Goal: Transaction & Acquisition: Subscribe to service/newsletter

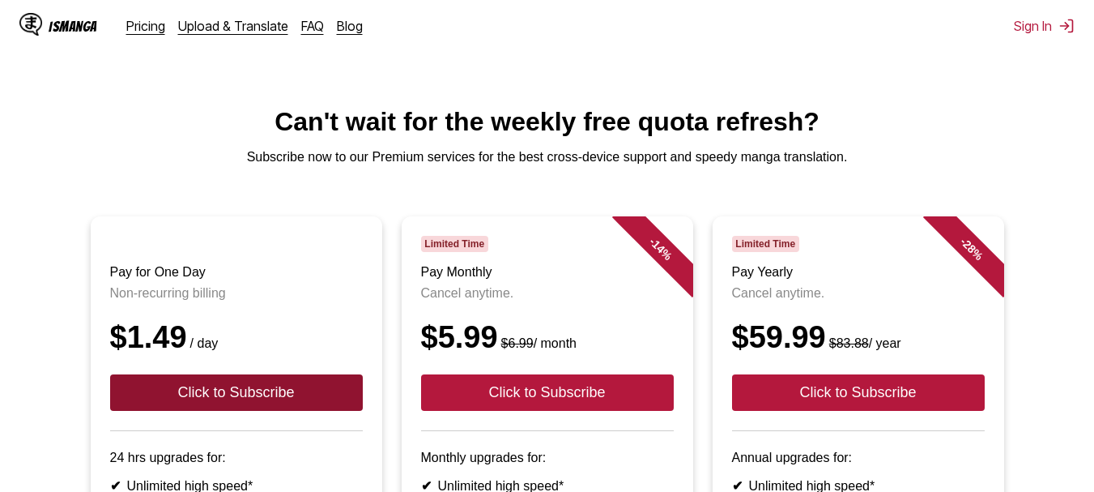
click at [292, 405] on button "Click to Subscribe" at bounding box center [236, 392] width 253 height 36
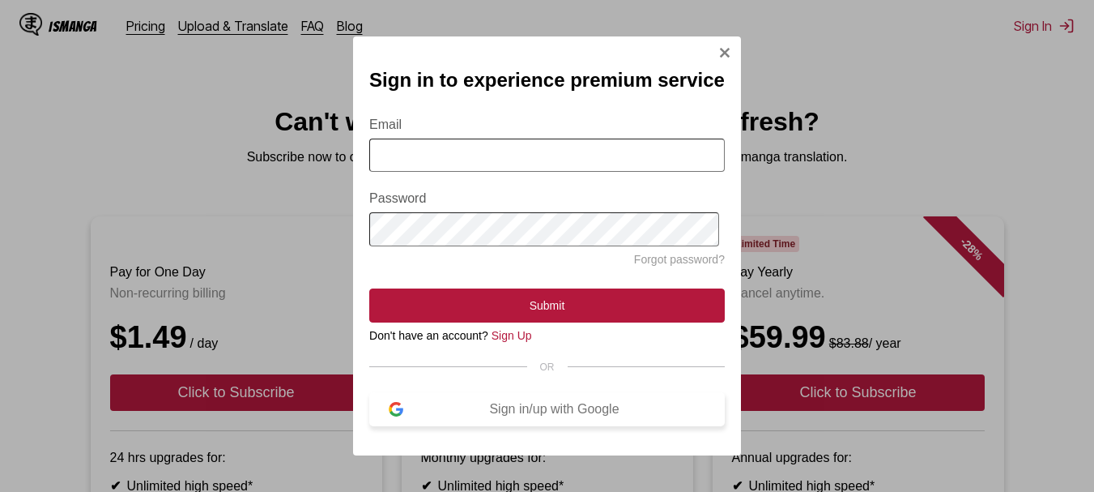
click at [521, 416] on div "Sign in/up with Google" at bounding box center [554, 409] width 302 height 15
click at [547, 416] on div "Sign in/up with Google" at bounding box center [554, 409] width 302 height 15
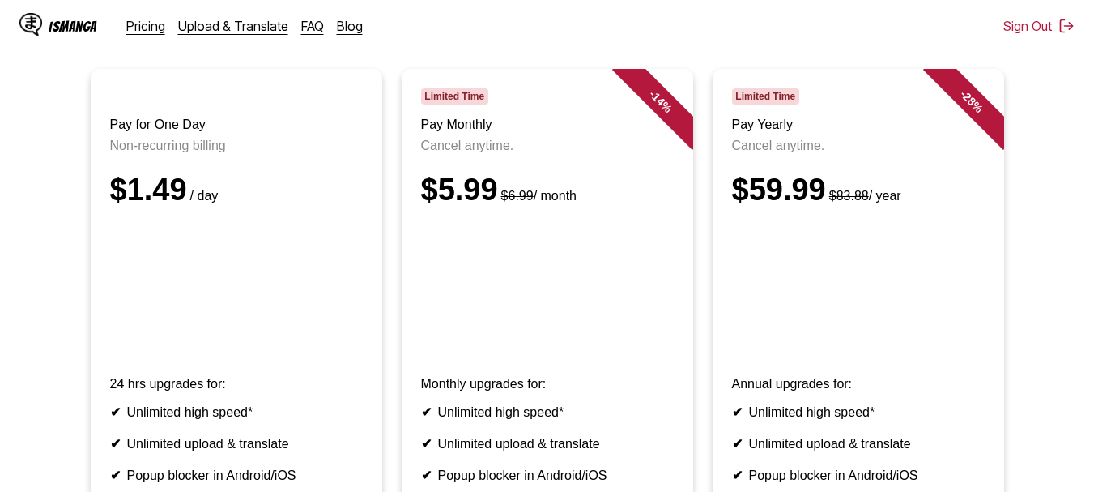
scroll to position [162, 0]
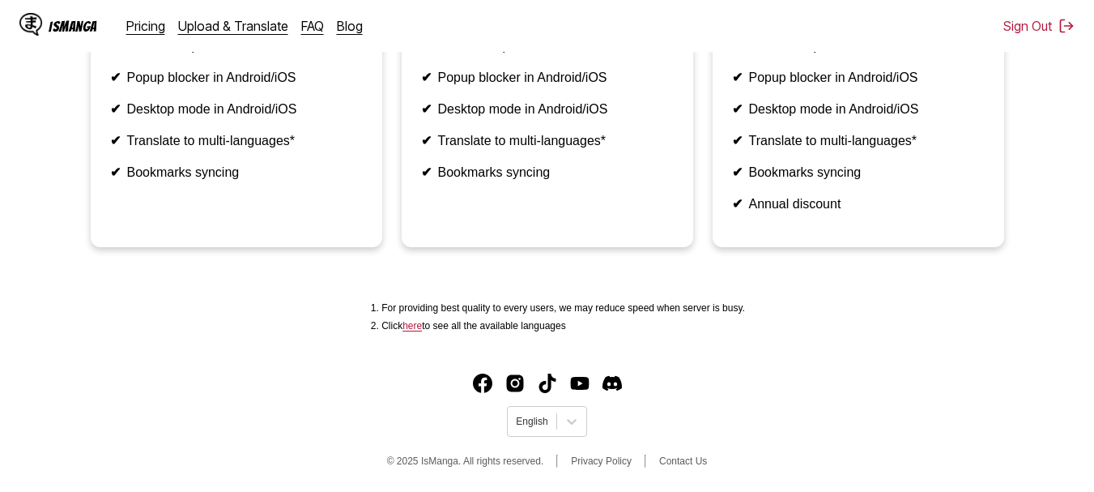
scroll to position [581, 0]
click at [565, 421] on icon at bounding box center [572, 421] width 16 height 16
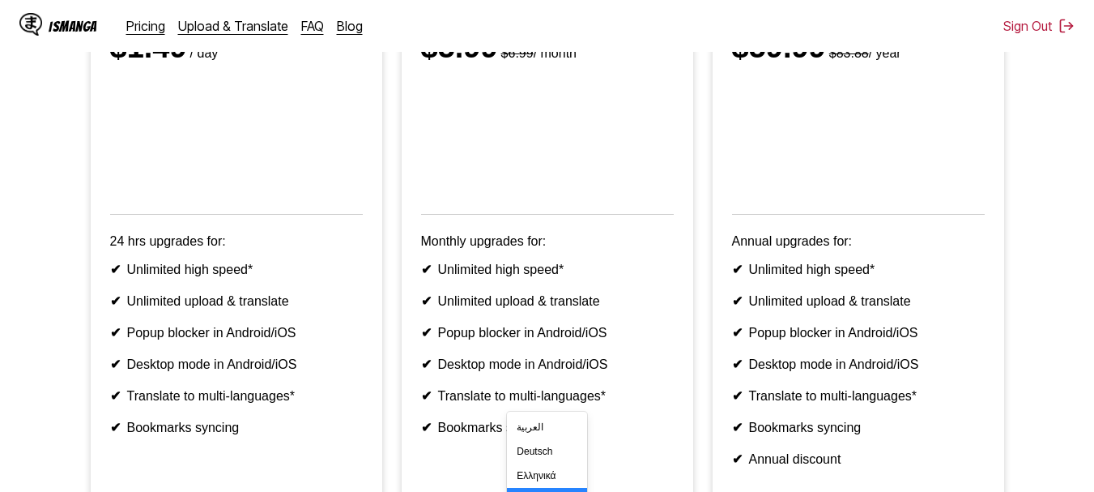
scroll to position [258, 0]
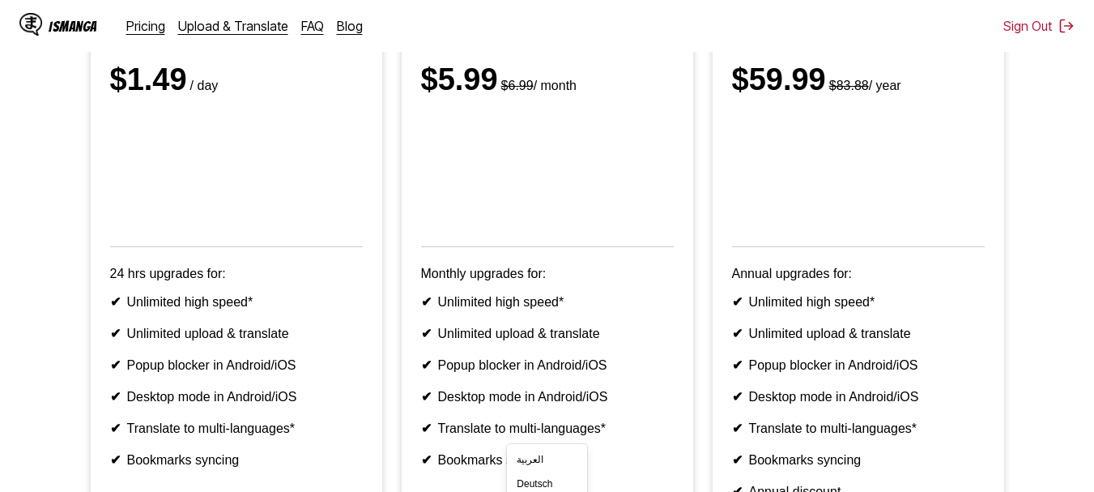
click at [309, 341] on li "✔ Unlimited upload & translate" at bounding box center [236, 333] width 253 height 15
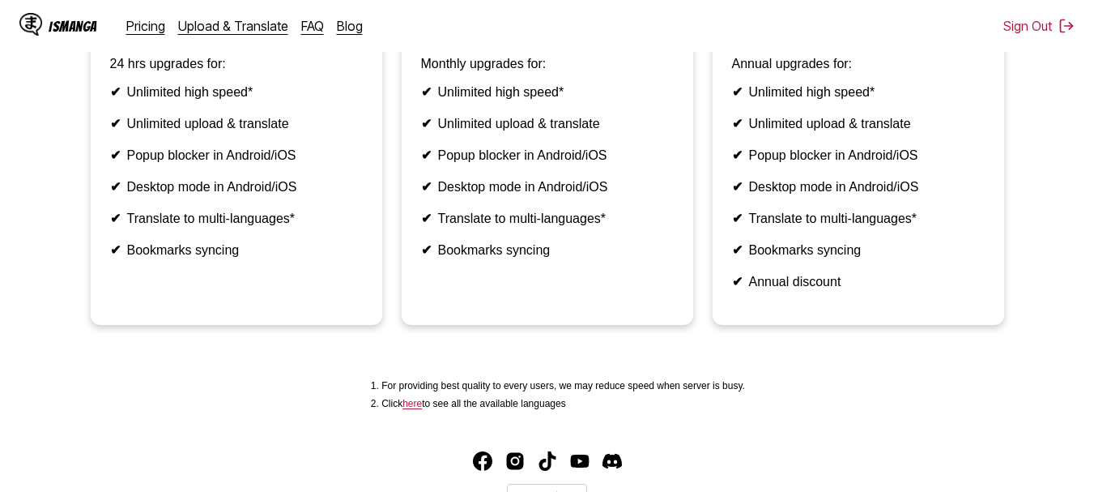
scroll to position [581, 0]
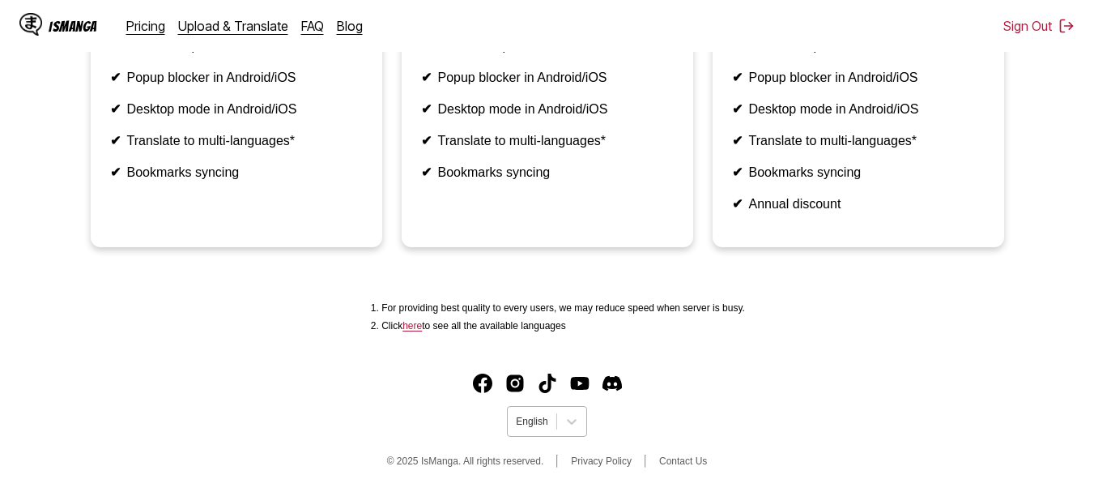
click at [541, 423] on div at bounding box center [532, 421] width 32 height 15
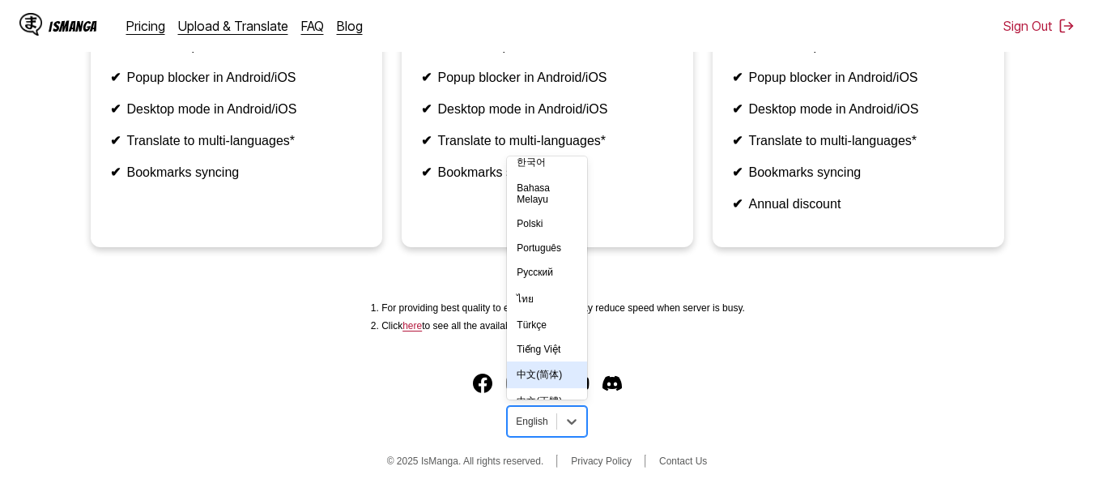
scroll to position [282, 0]
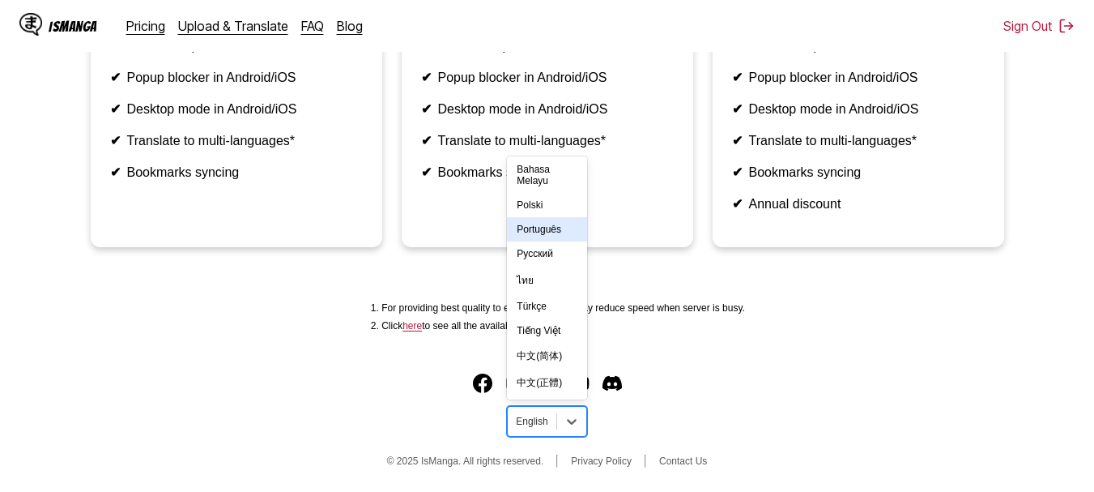
click at [538, 219] on div "Português" at bounding box center [546, 229] width 79 height 24
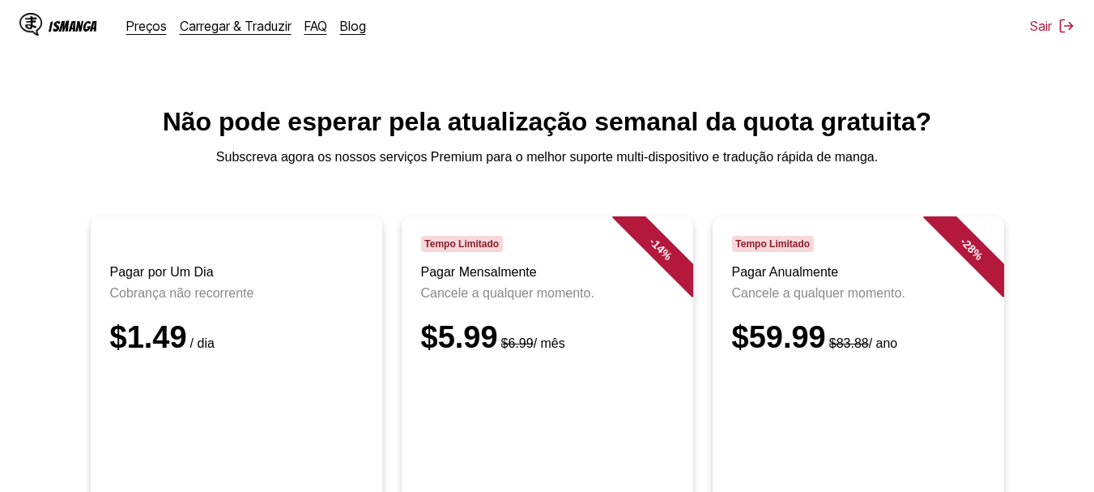
click at [120, 355] on div "$1.49 / dia" at bounding box center [236, 337] width 253 height 35
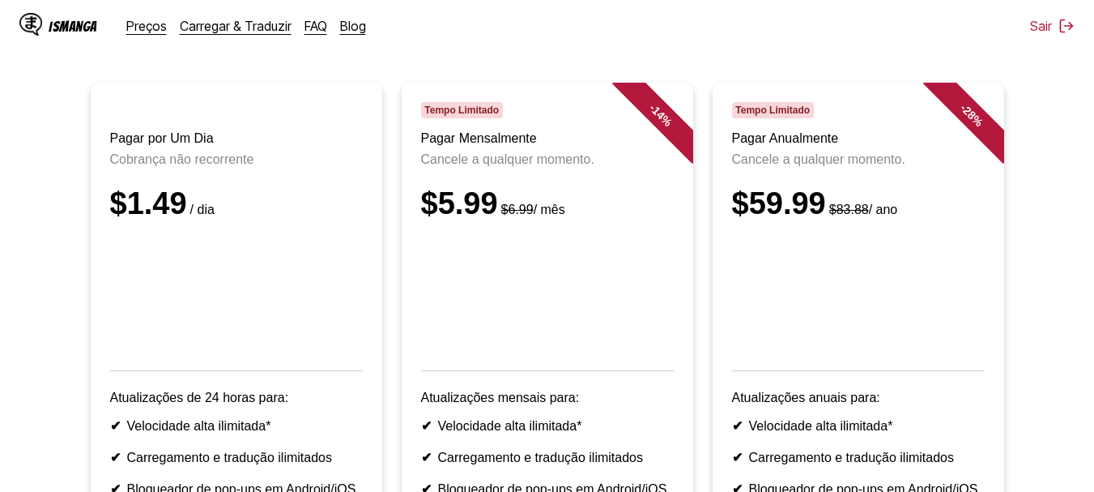
scroll to position [162, 0]
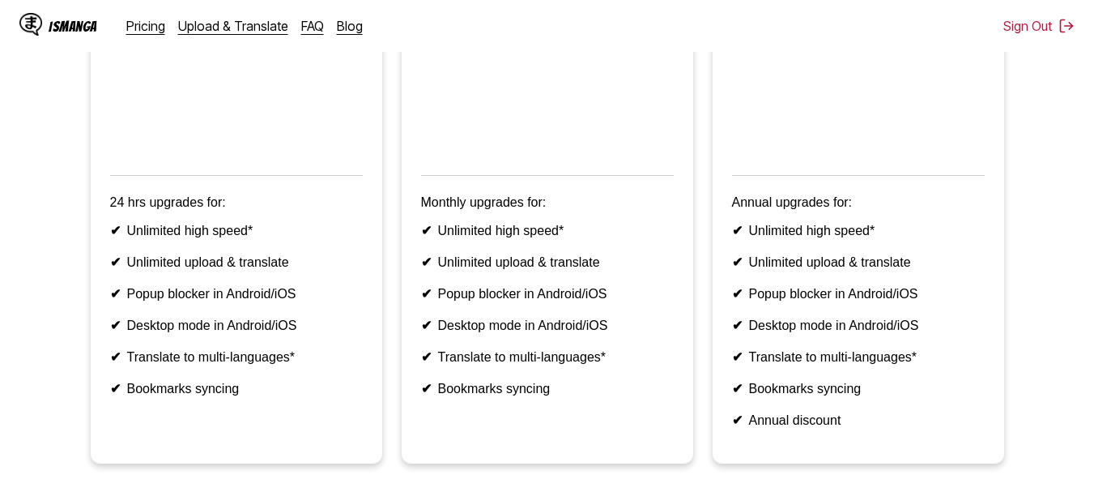
scroll to position [581, 0]
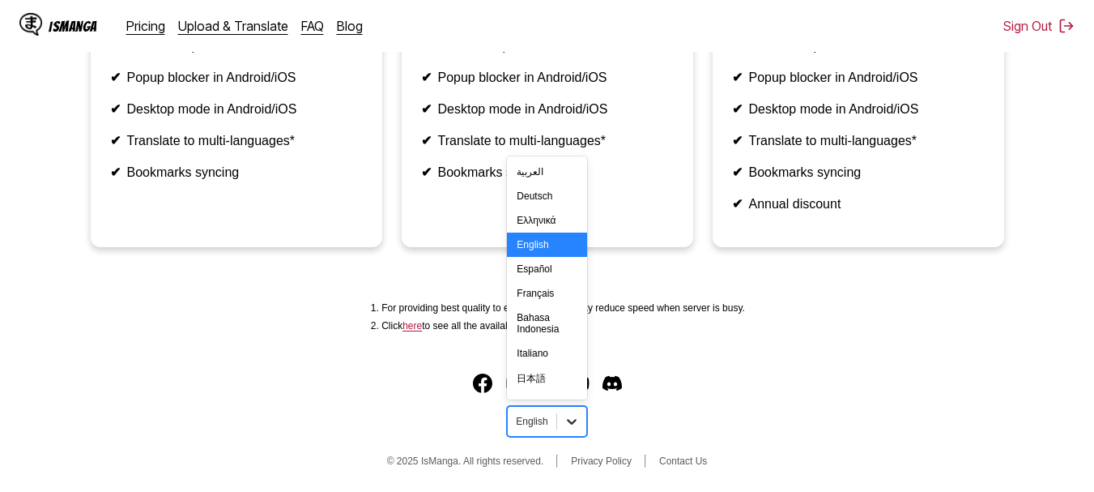
click at [559, 423] on div at bounding box center [571, 420] width 29 height 29
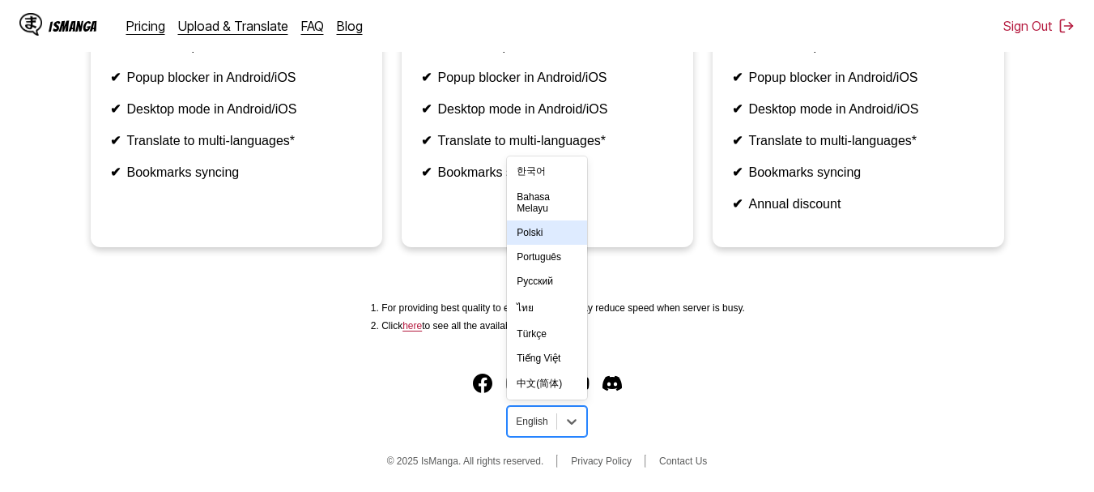
scroll to position [282, 0]
click at [537, 230] on div "Português" at bounding box center [546, 229] width 79 height 24
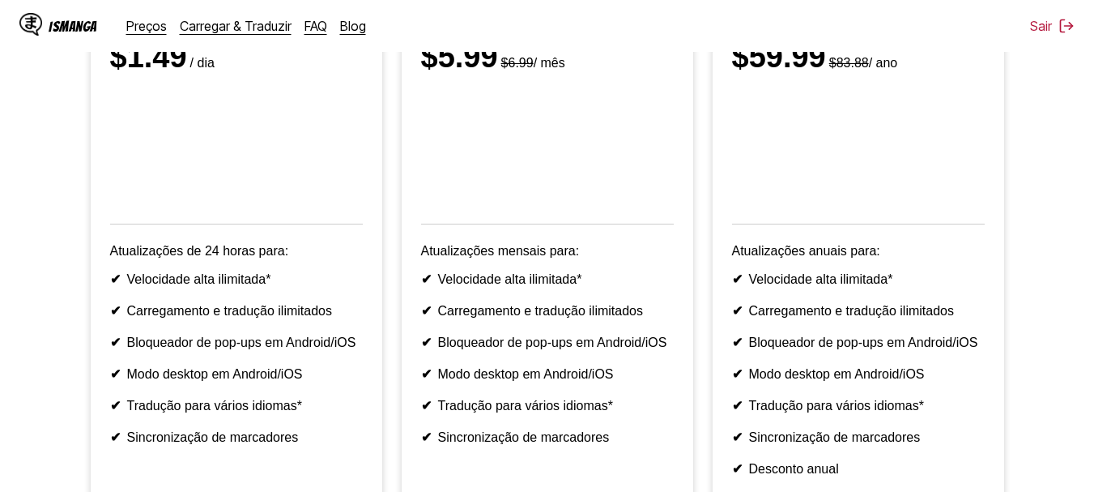
scroll to position [96, 0]
